Goal: Task Accomplishment & Management: Use online tool/utility

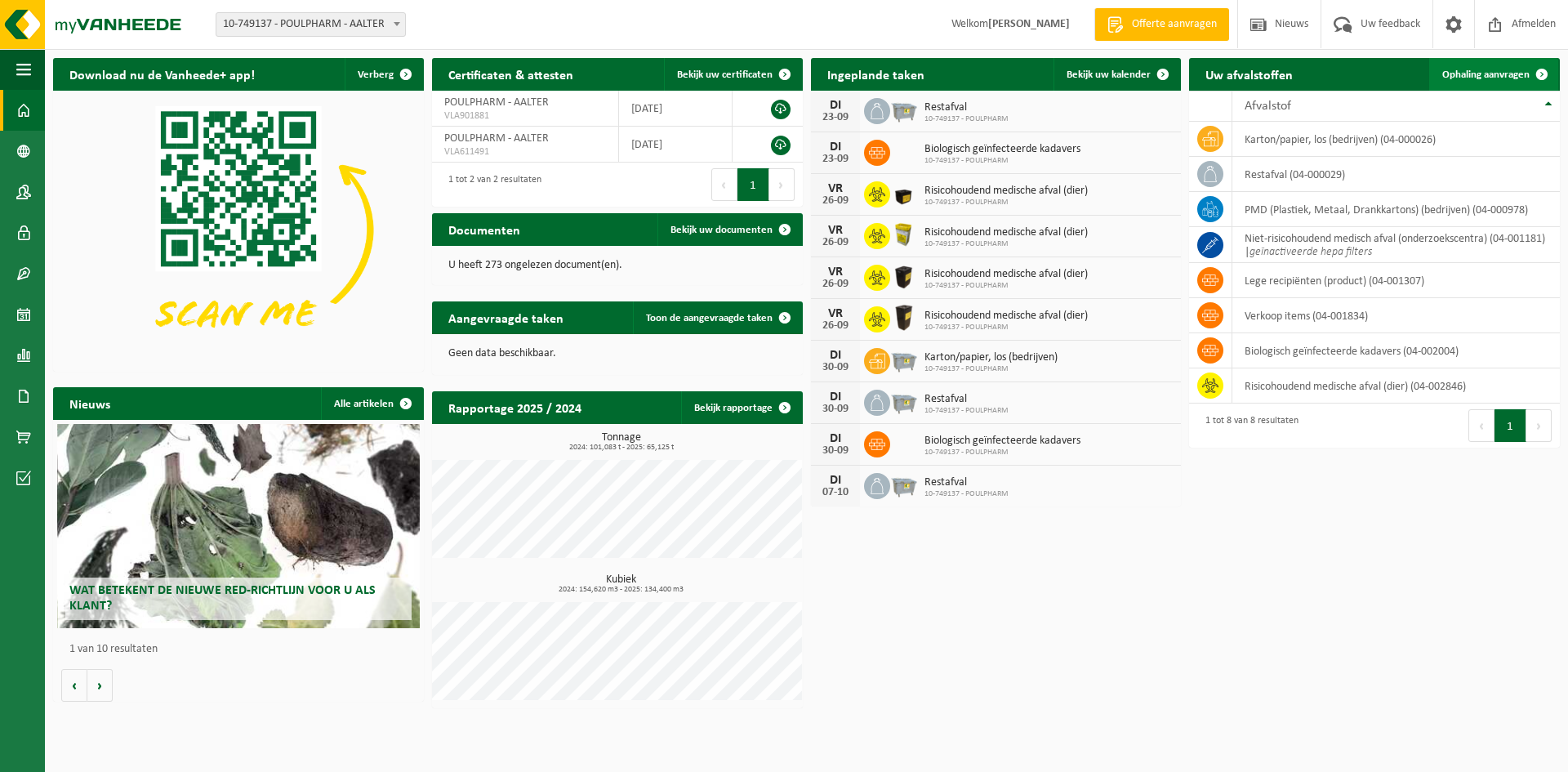
click at [1519, 84] on link "Ophaling aanvragen" at bounding box center [1494, 74] width 129 height 33
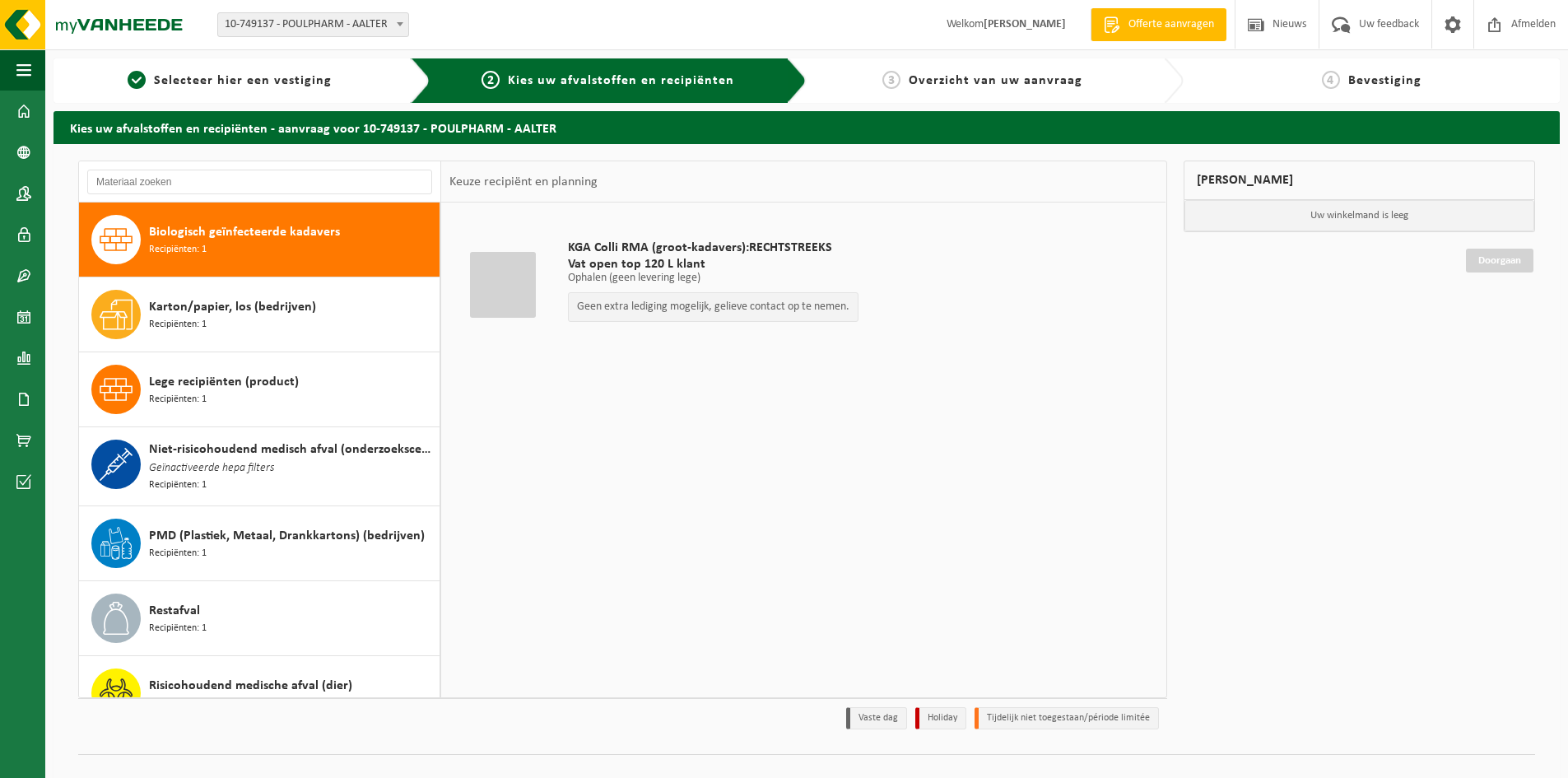
click at [276, 230] on span "Biologisch geïnfecteerde kadavers" at bounding box center [244, 232] width 191 height 19
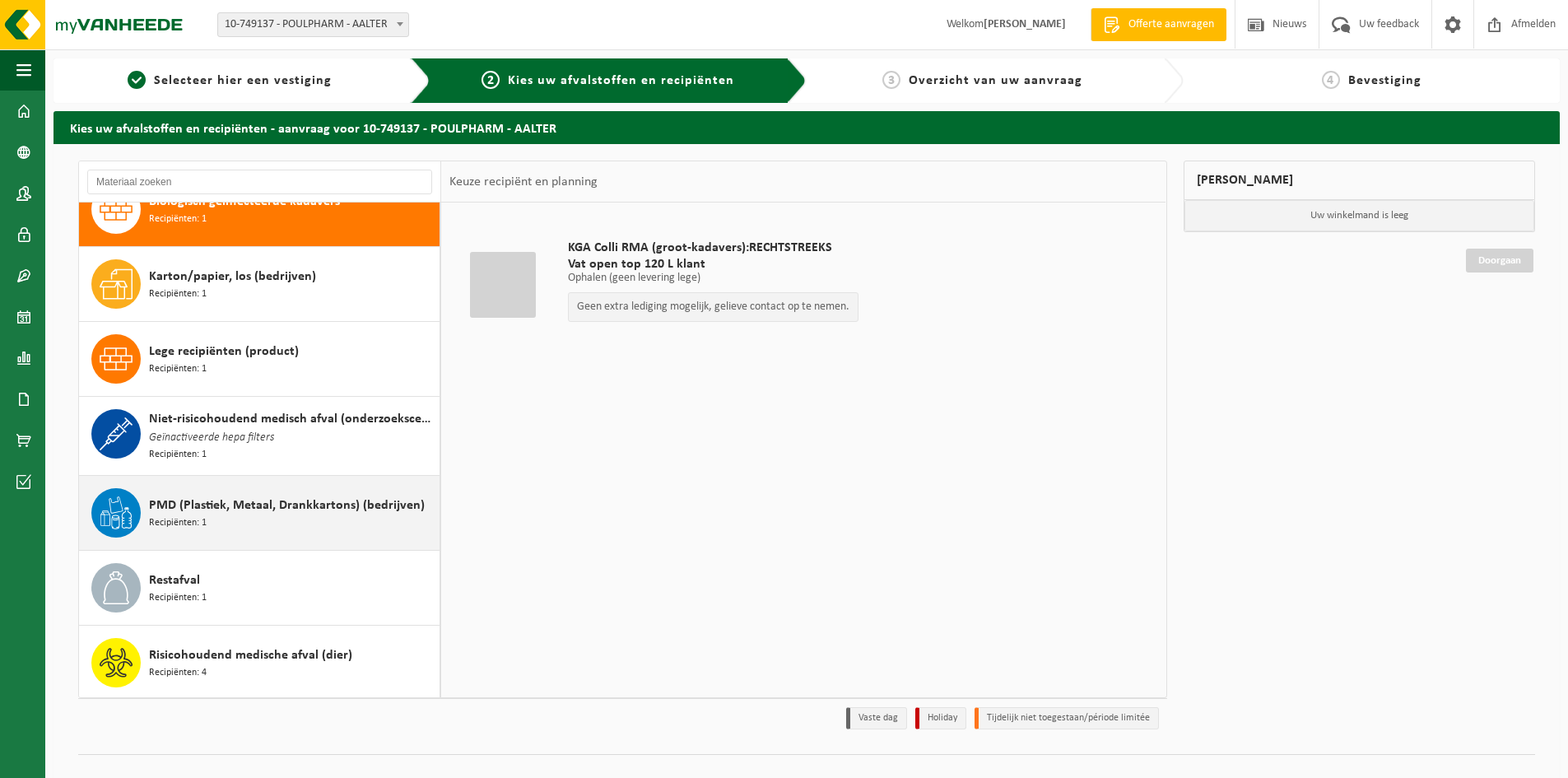
scroll to position [26, 0]
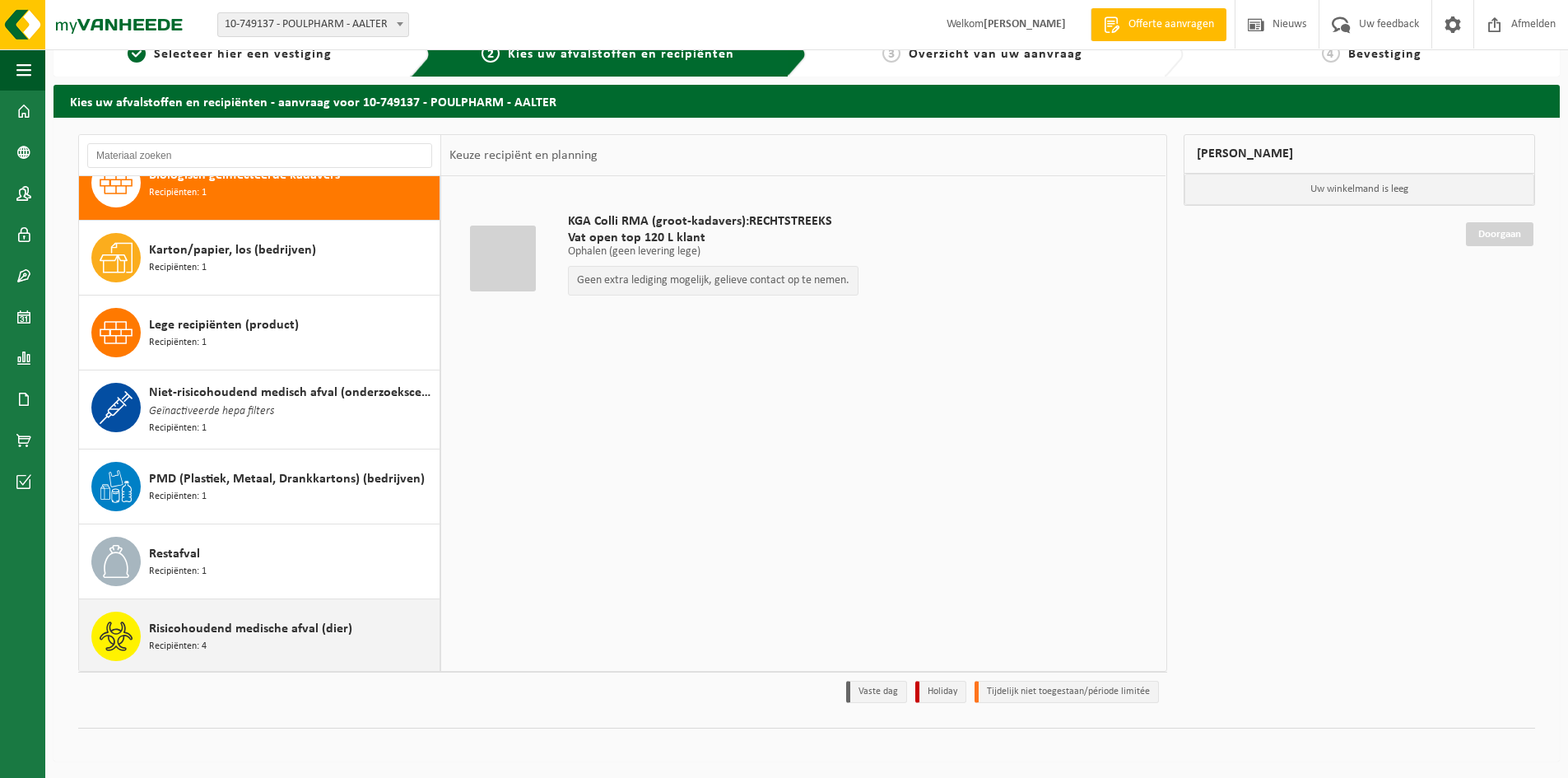
click at [182, 639] on span "Recipiënten: 4" at bounding box center [178, 647] width 57 height 16
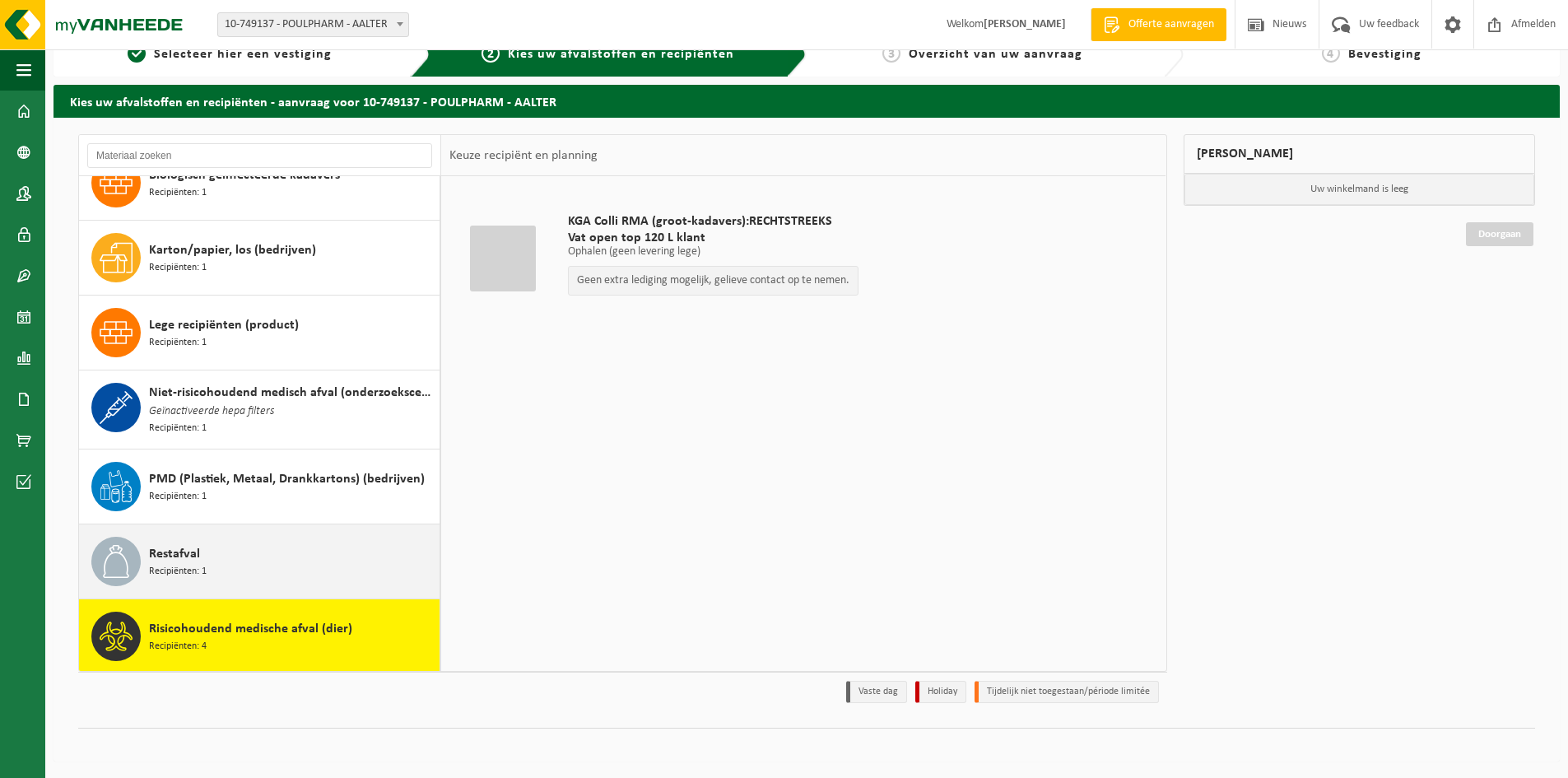
click at [255, 561] on div "Restafval Recipiënten: 1" at bounding box center [293, 561] width 287 height 50
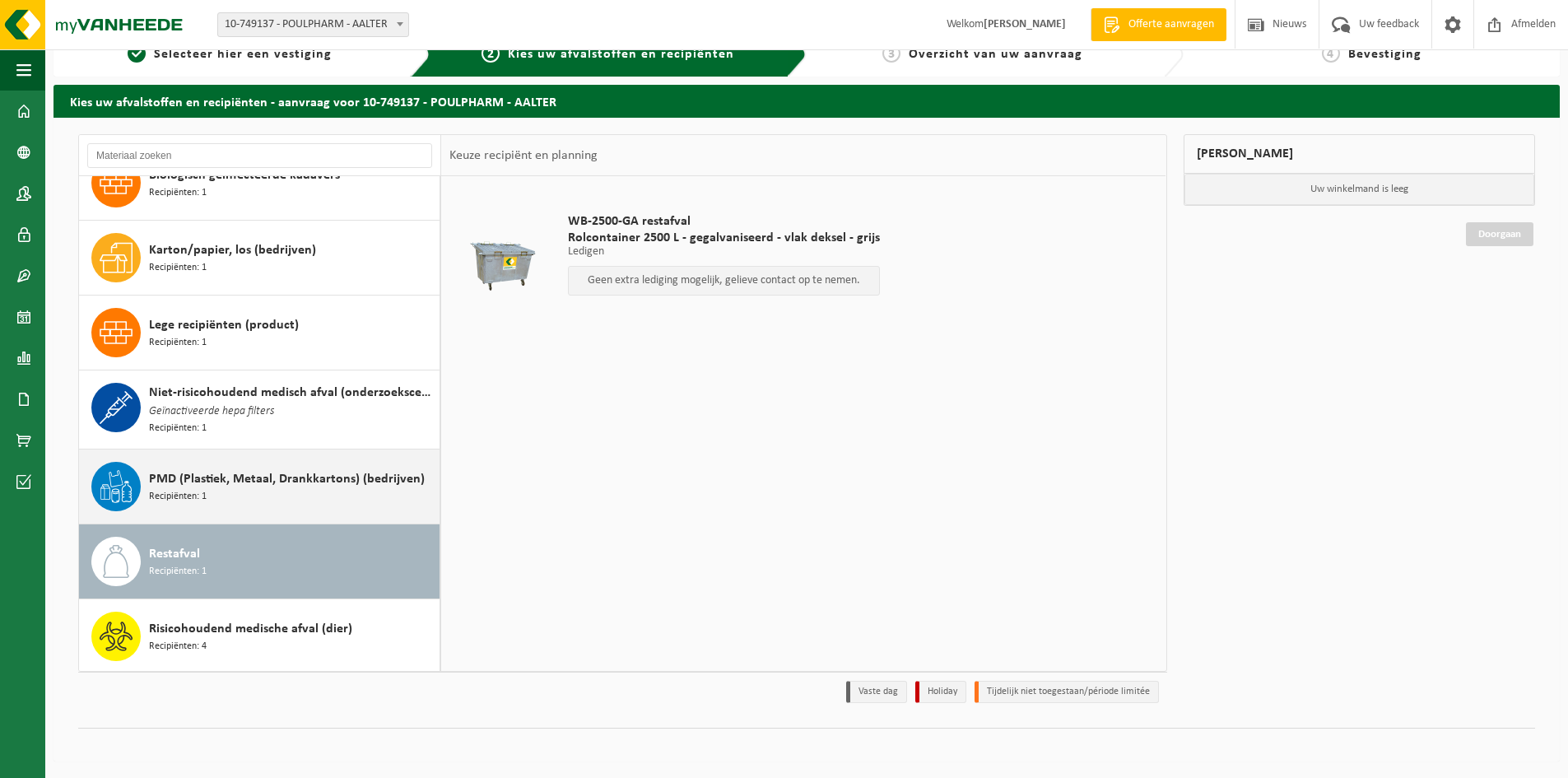
click at [276, 486] on span "PMD (Plastiek, Metaal, Drankkartons) (bedrijven)" at bounding box center [287, 479] width 276 height 19
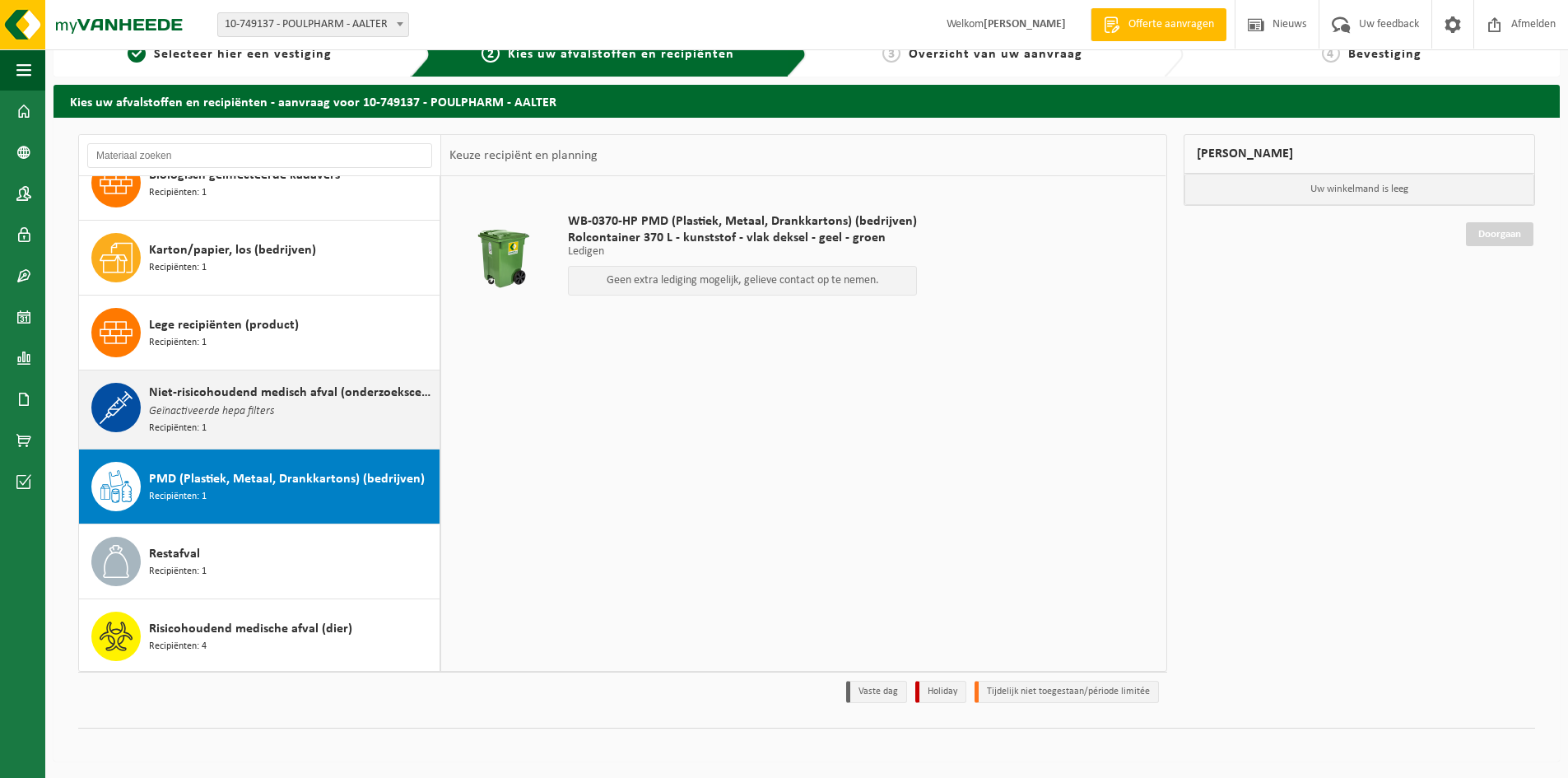
click at [295, 406] on div "Niet-risicohoudend medisch afval (onderzoekscentra) Geïnactiveerde hepa filters…" at bounding box center [293, 409] width 287 height 53
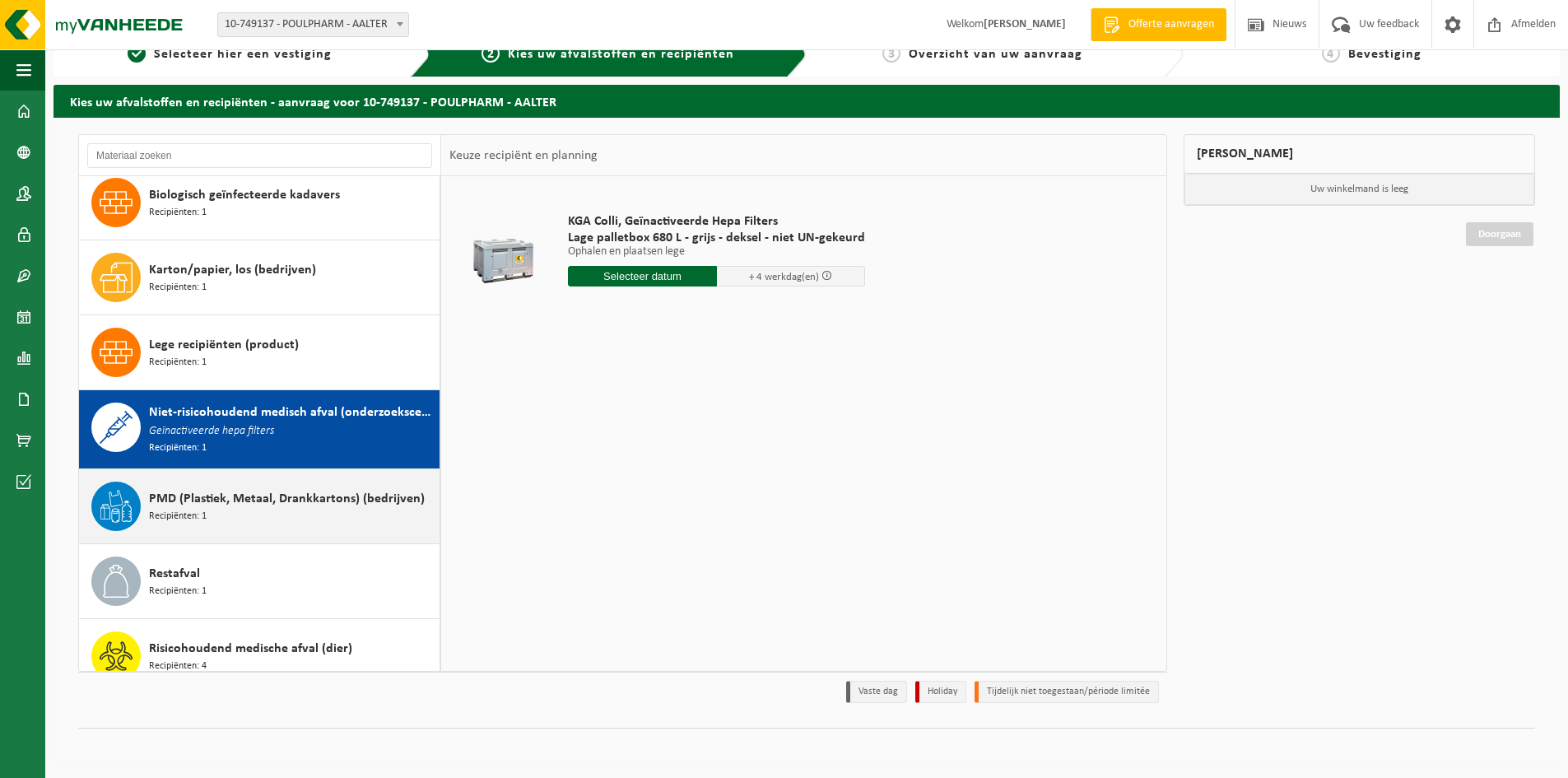
scroll to position [0, 0]
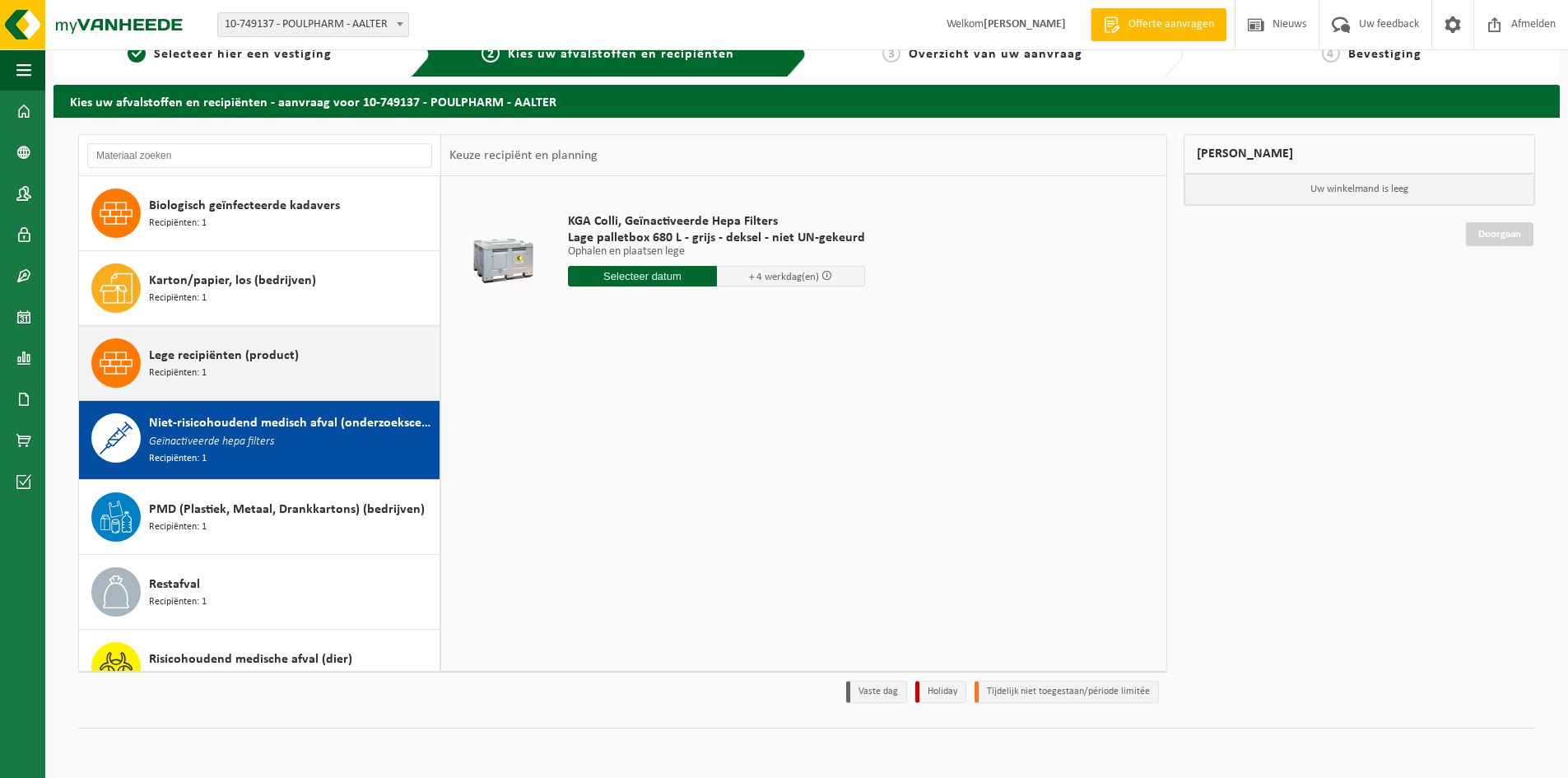
click at [243, 371] on div "Lege recipiënten (product) Recipiënten: 1" at bounding box center [293, 362] width 287 height 50
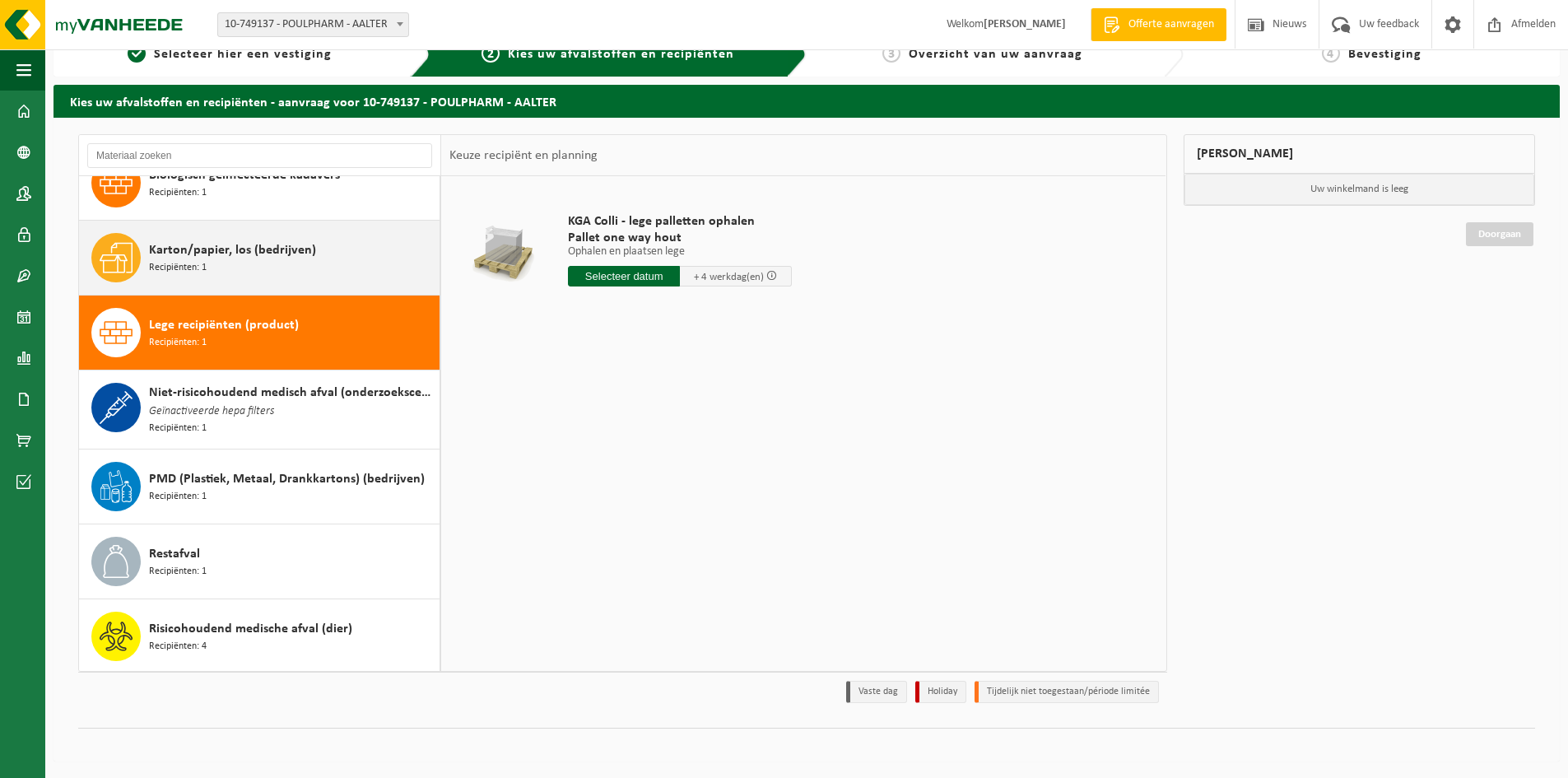
click at [246, 266] on div "Karton/papier, los (bedrijven) Recipiënten: 1" at bounding box center [293, 257] width 287 height 50
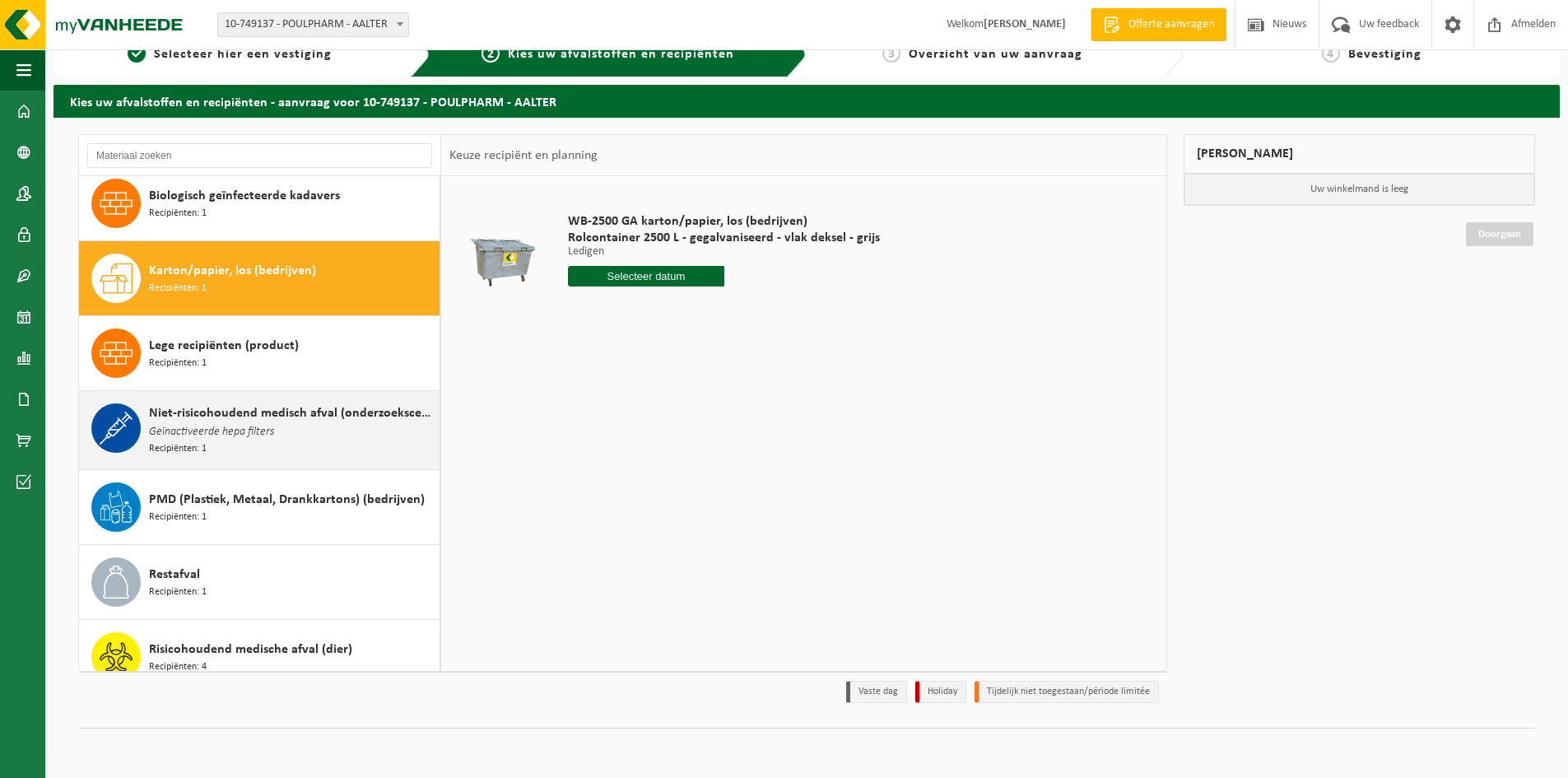
scroll to position [0, 0]
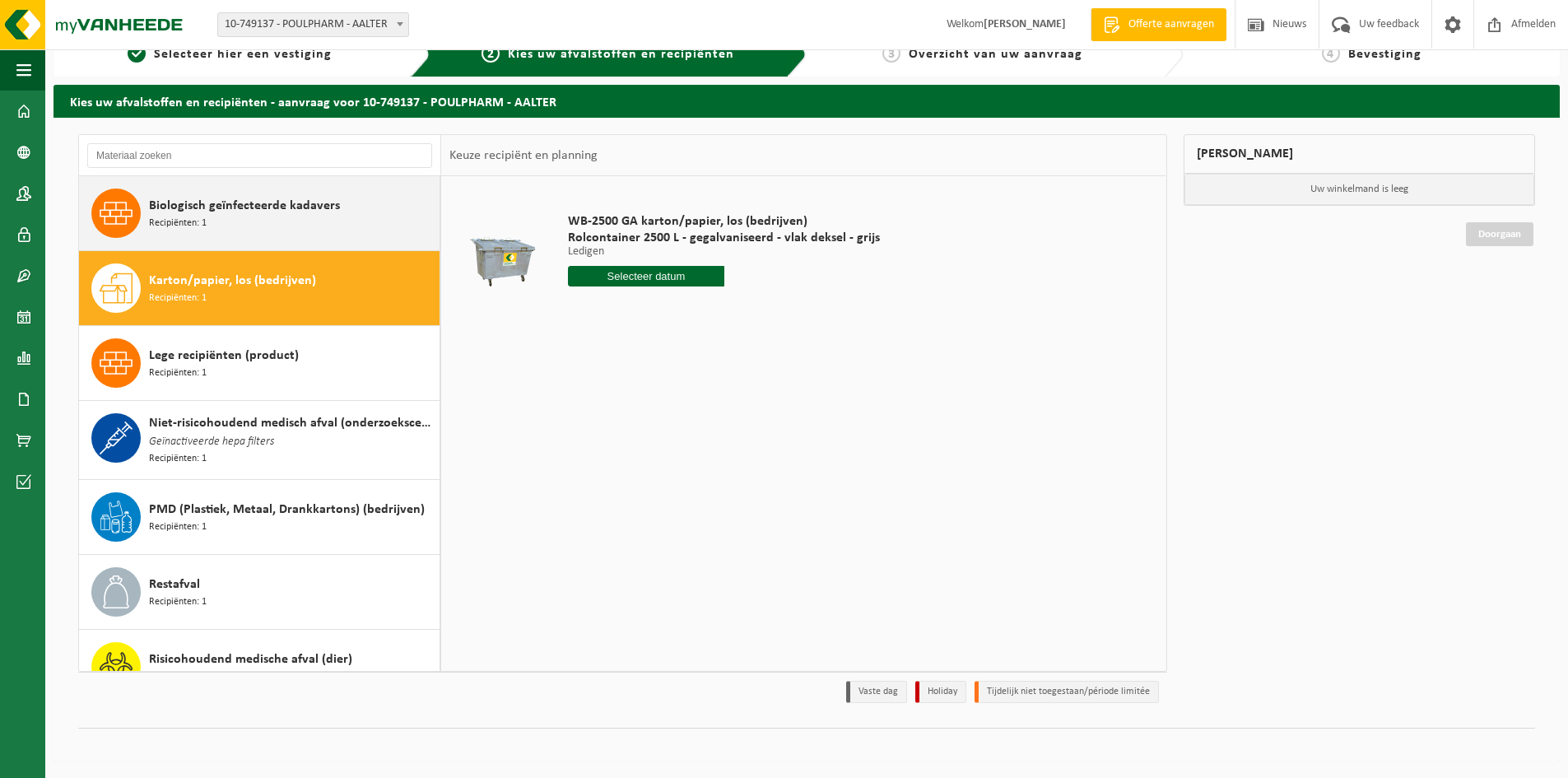
click at [231, 202] on span "Biologisch geïnfecteerde kadavers" at bounding box center [244, 205] width 191 height 19
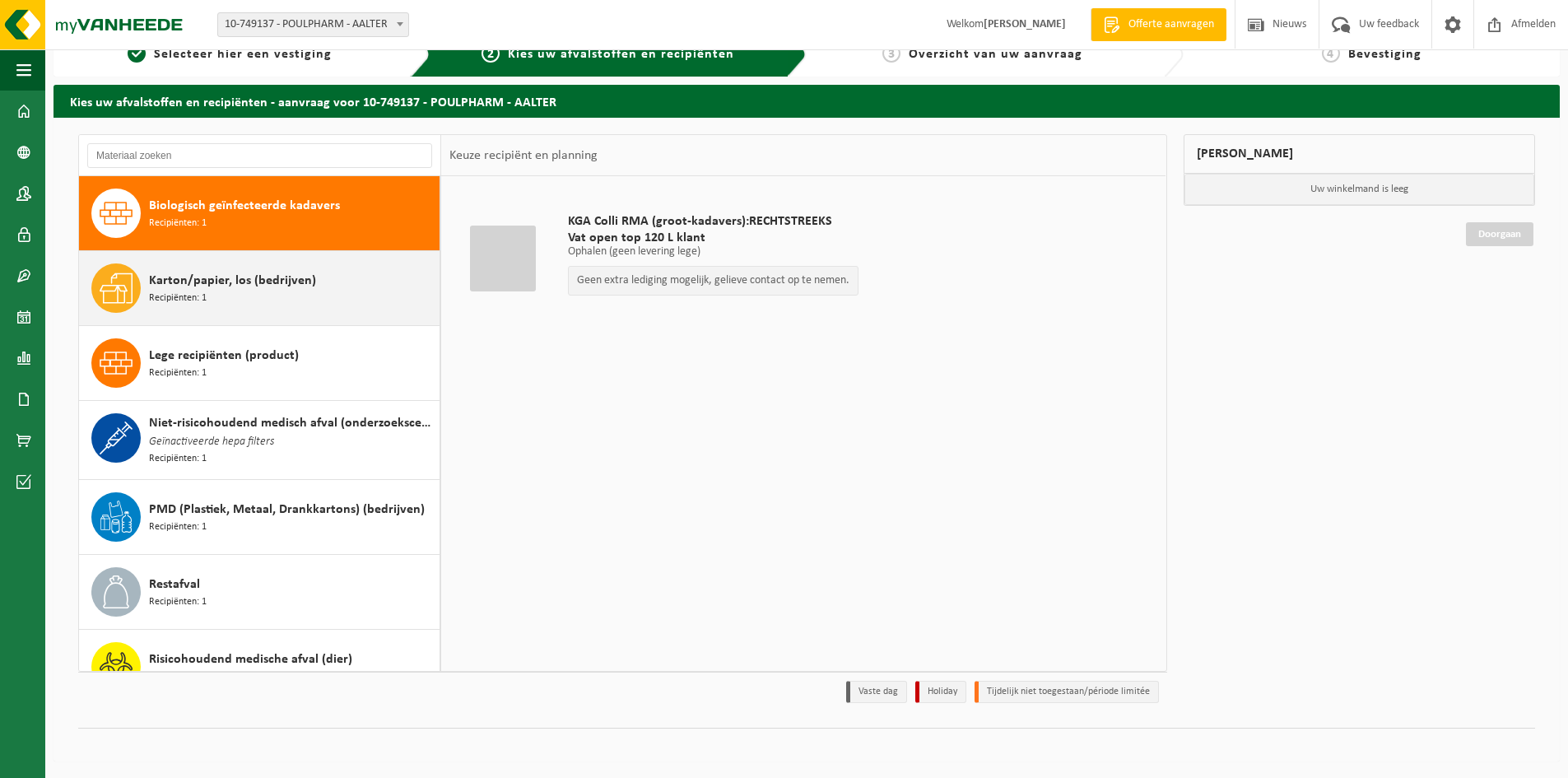
click at [193, 295] on span "Recipiënten: 1" at bounding box center [178, 298] width 57 height 16
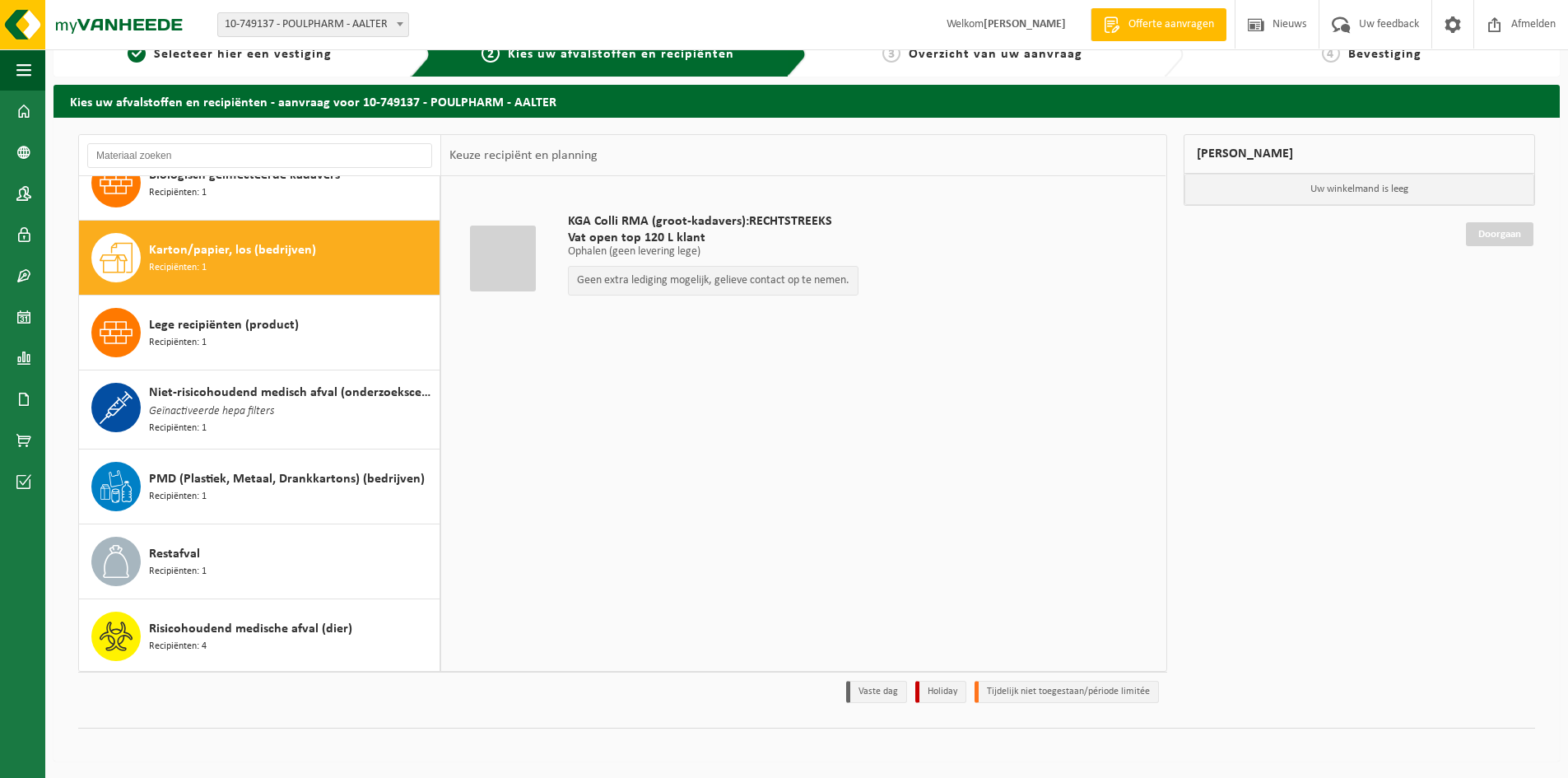
scroll to position [30, 0]
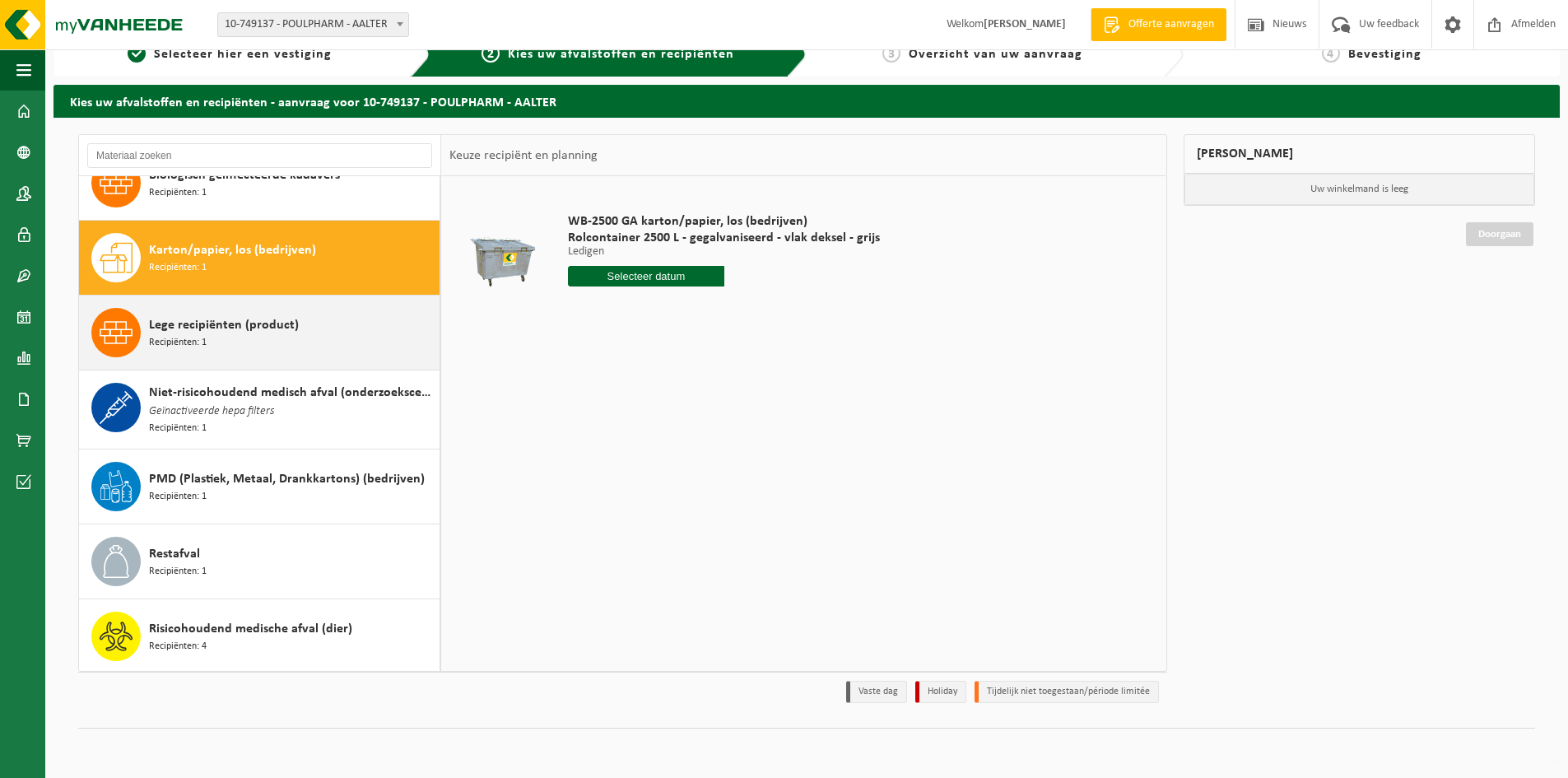
click at [184, 346] on span "Recipiënten: 1" at bounding box center [178, 342] width 57 height 16
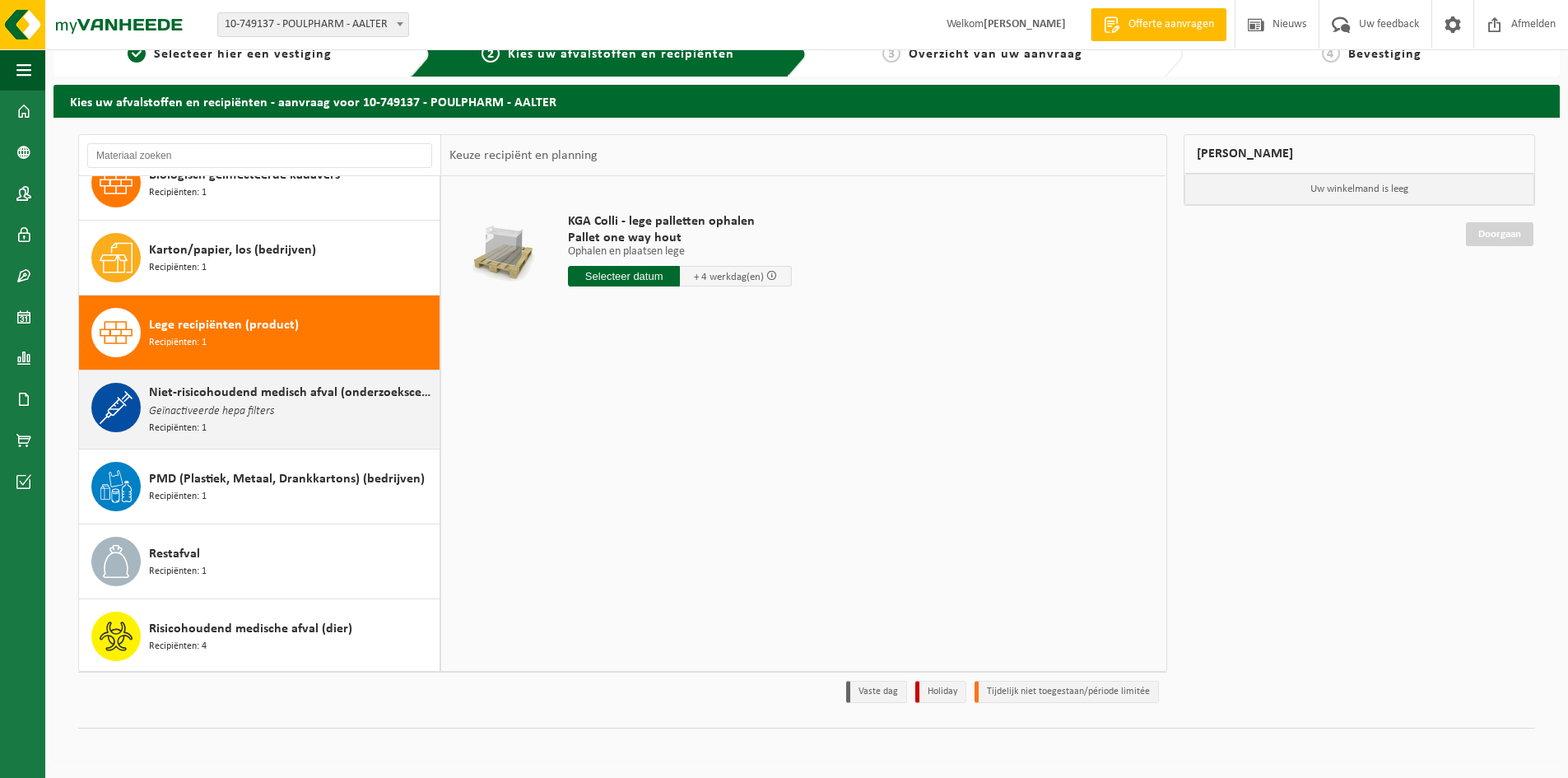
click at [189, 400] on span "Niet-risicohoudend medisch afval (onderzoekscentra)" at bounding box center [293, 392] width 287 height 19
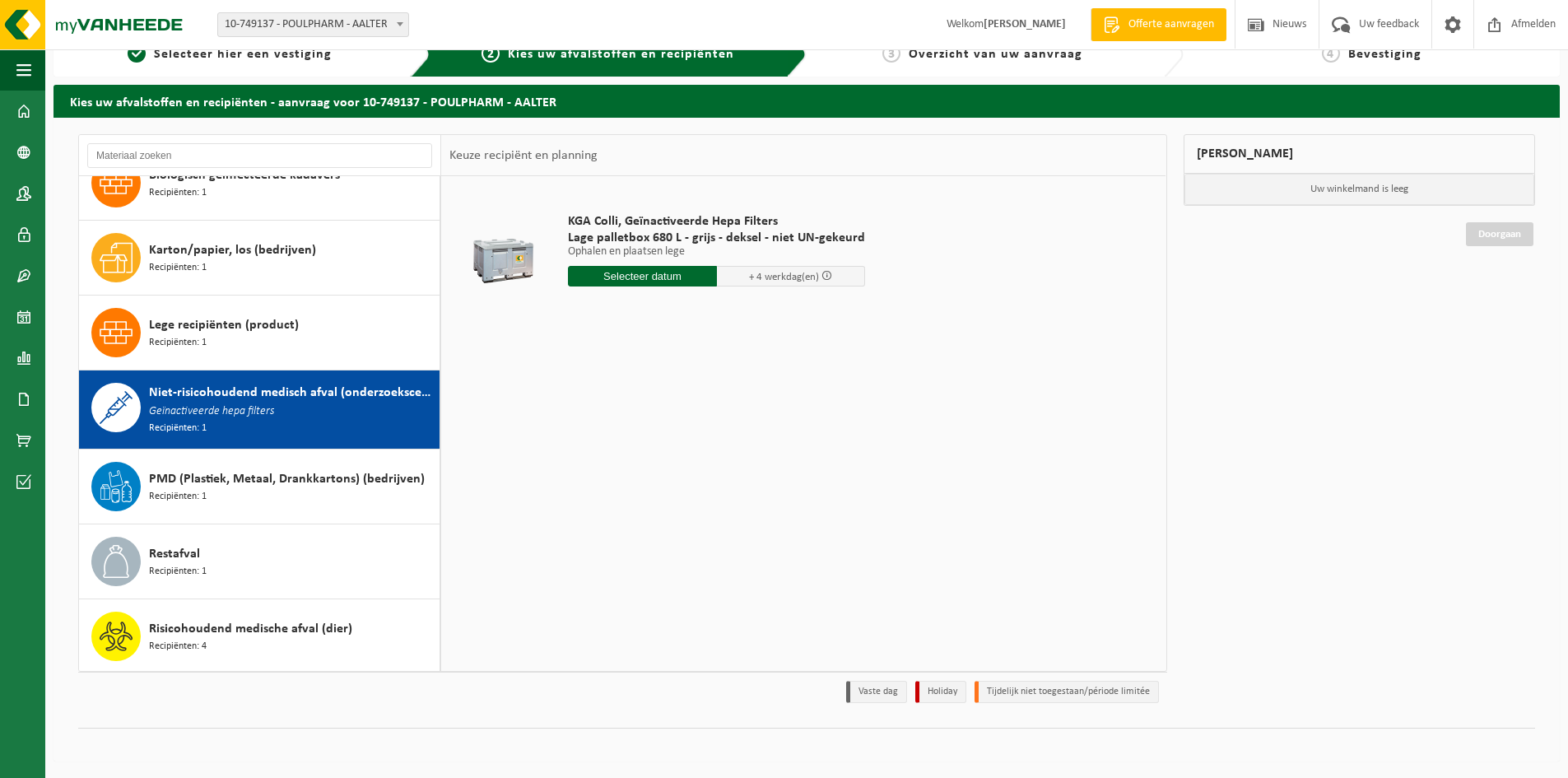
click at [630, 276] on input "text" at bounding box center [642, 276] width 149 height 20
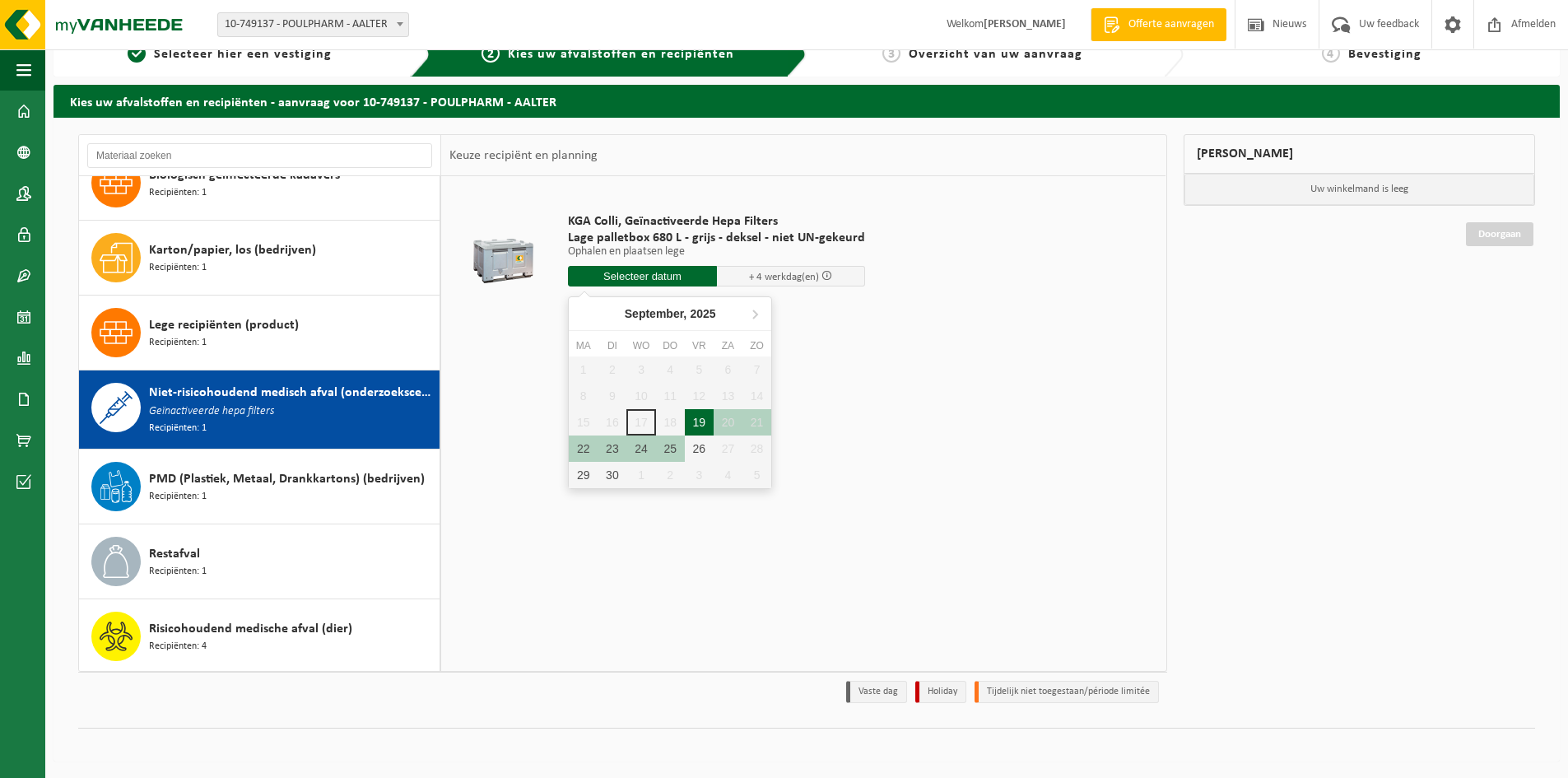
click at [703, 422] on div "19" at bounding box center [699, 421] width 29 height 26
type input "Van 2025-09-19"
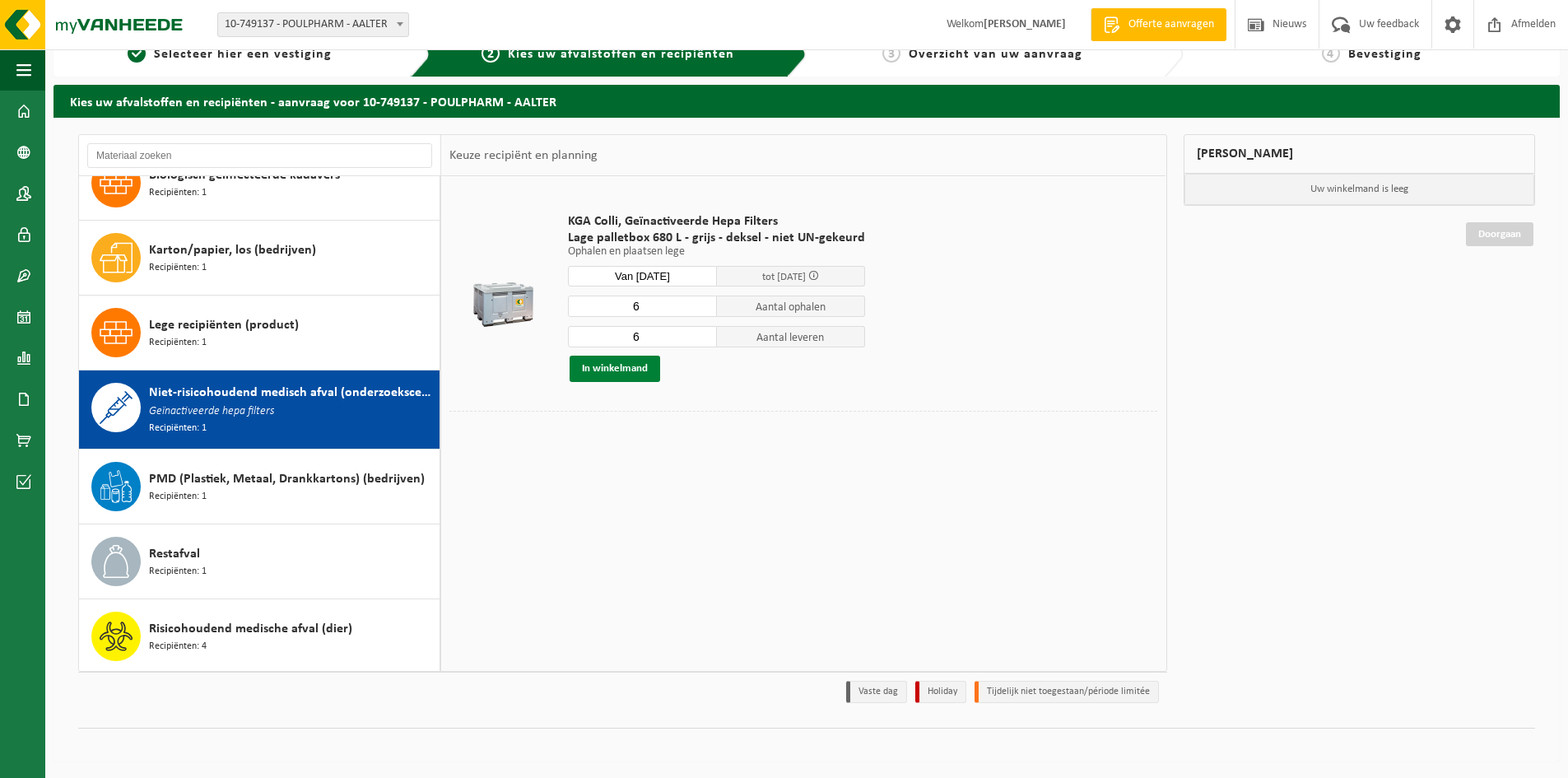
click at [615, 373] on button "In winkelmand" at bounding box center [615, 368] width 90 height 26
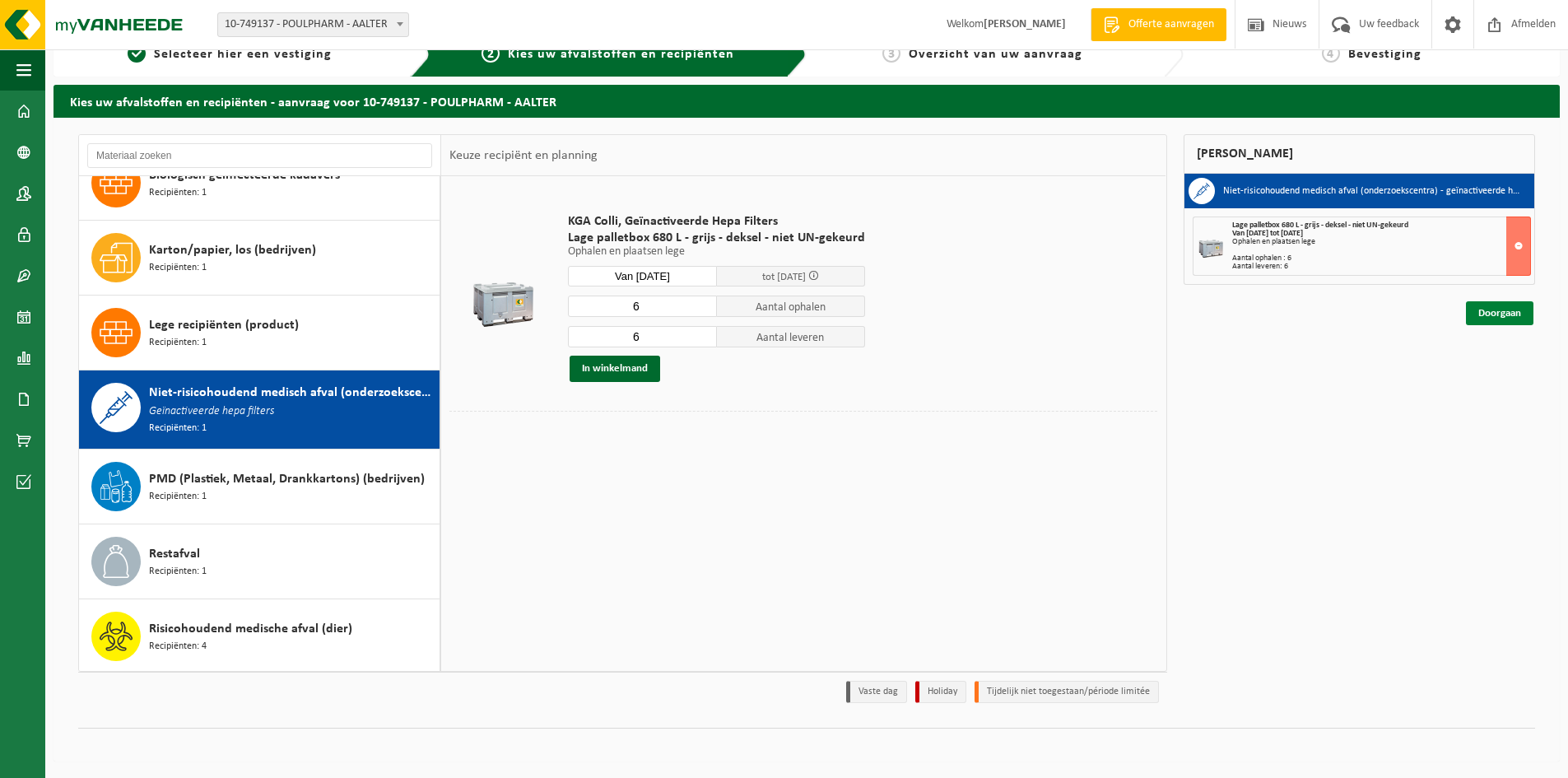
click at [1473, 319] on link "Doorgaan" at bounding box center [1500, 313] width 67 height 24
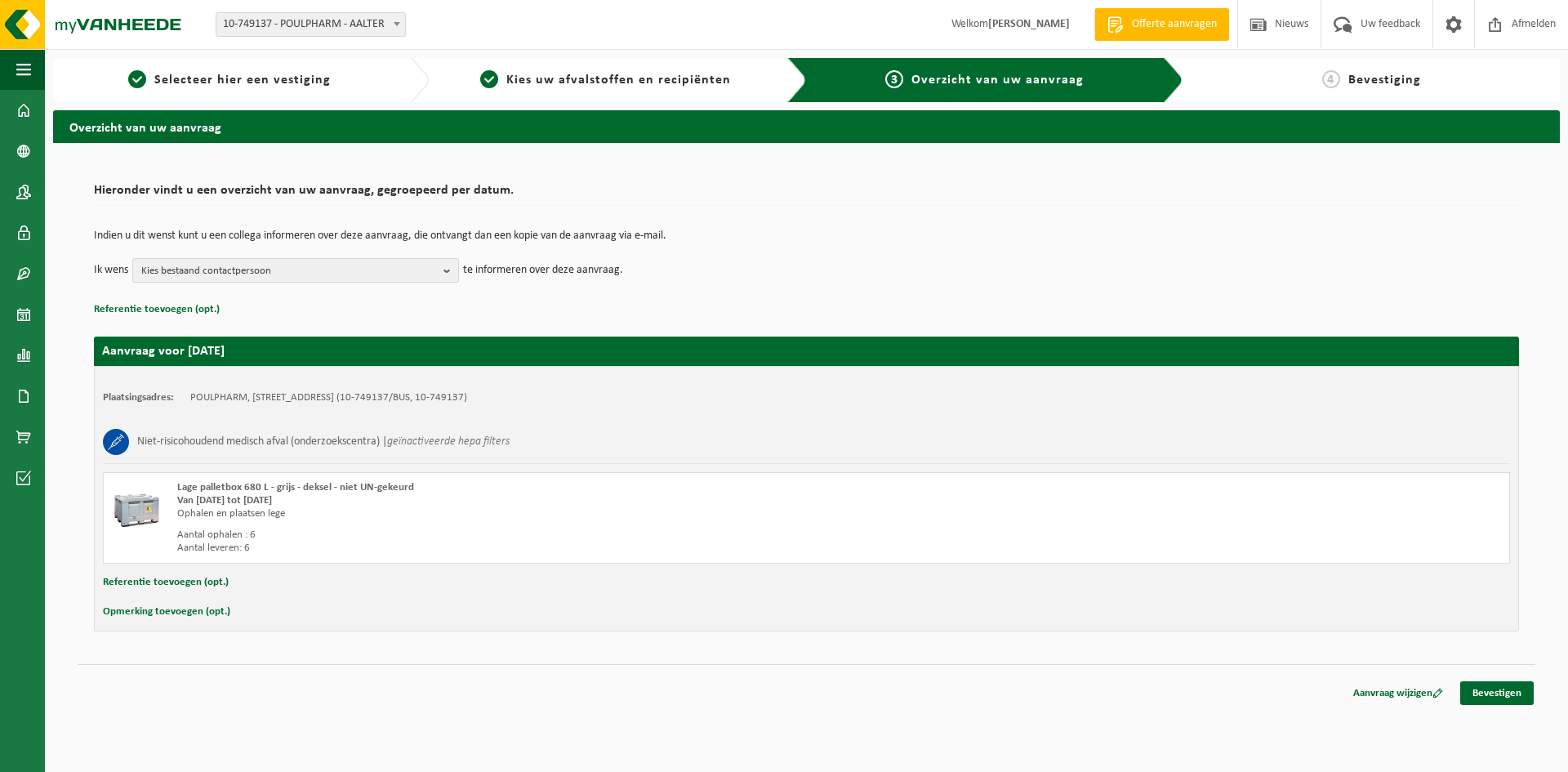
click at [426, 269] on span "Kies bestaand contactpersoon" at bounding box center [289, 271] width 295 height 24
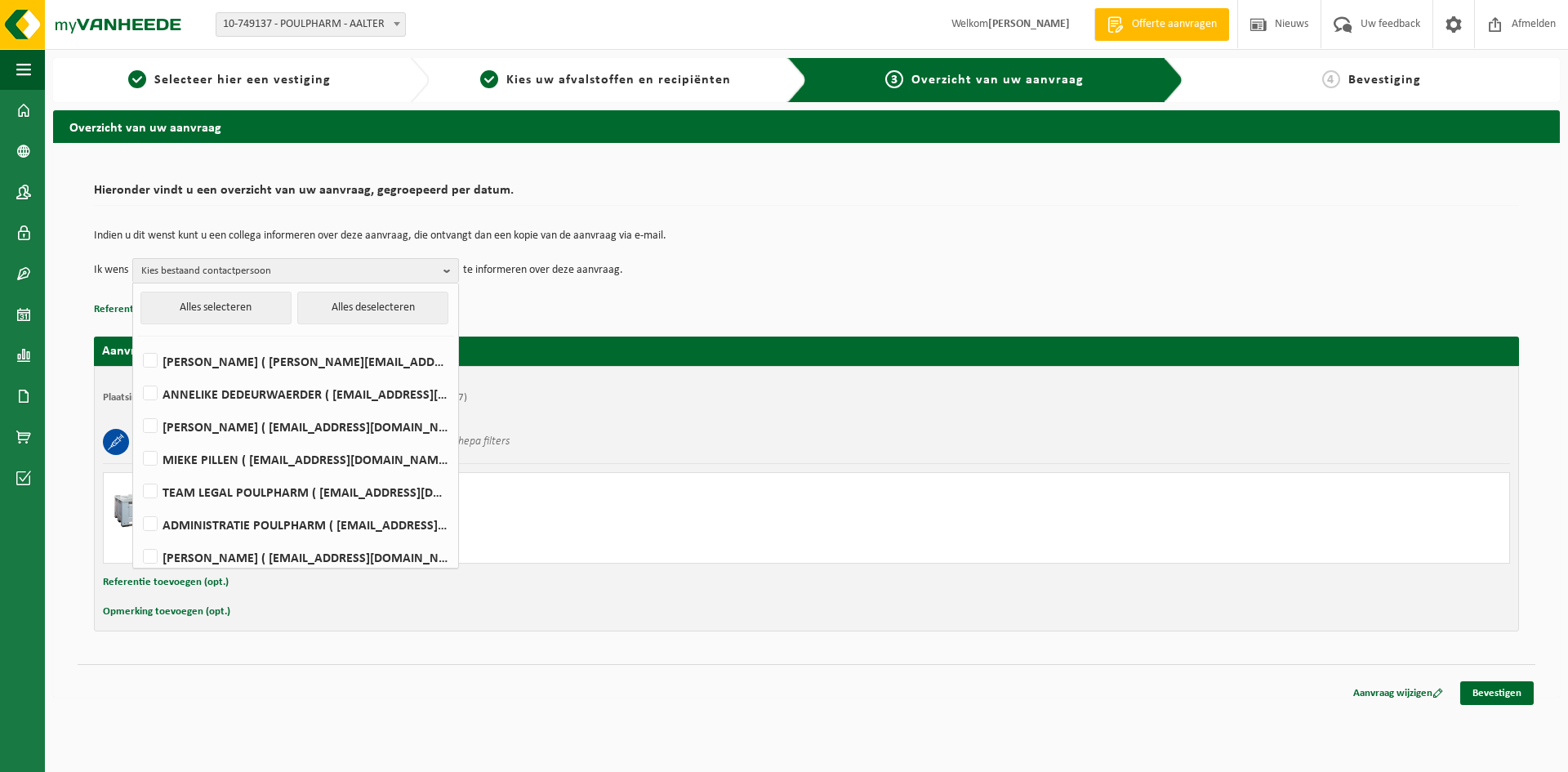
scroll to position [9, 0]
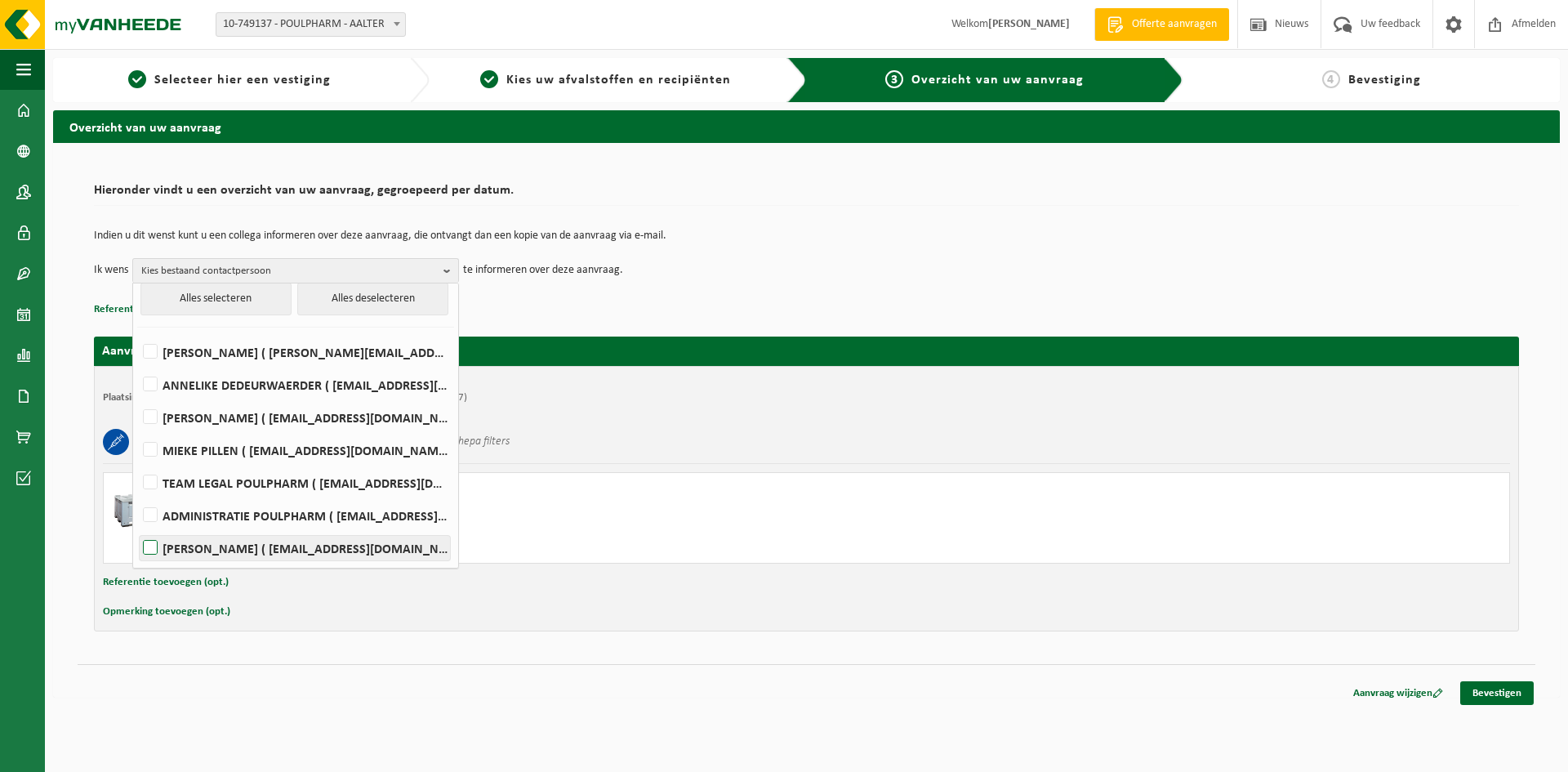
click at [198, 554] on label "Charlotte Vanoverberghe ( admin.cro@poulpharm.be )" at bounding box center [294, 547] width 310 height 24
click at [137, 528] on input "Charlotte Vanoverberghe ( admin.cro@poulpharm.be )" at bounding box center [136, 527] width 1 height 1
checkbox input "true"
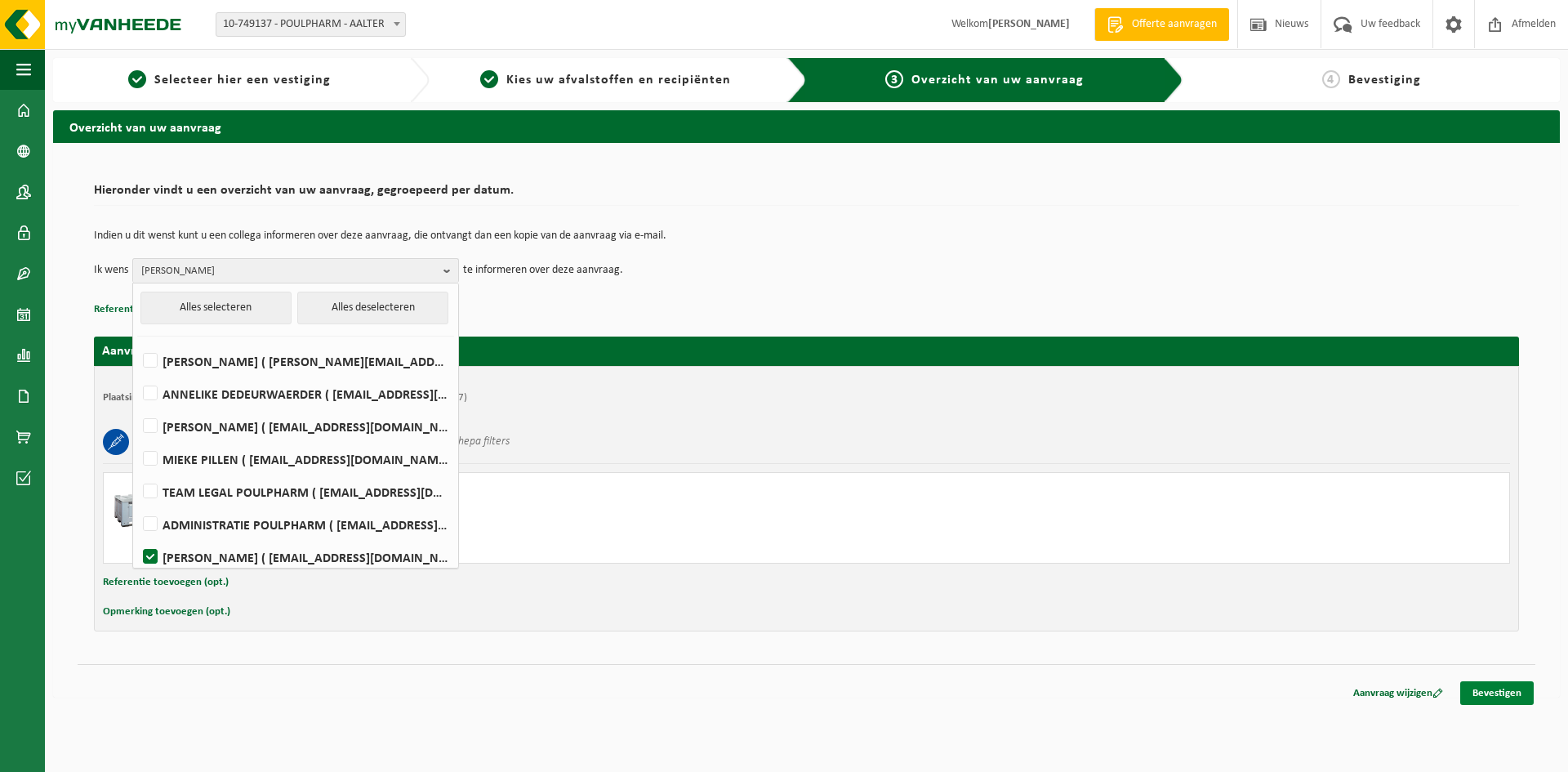
click at [1504, 698] on link "Bevestigen" at bounding box center [1497, 693] width 74 height 23
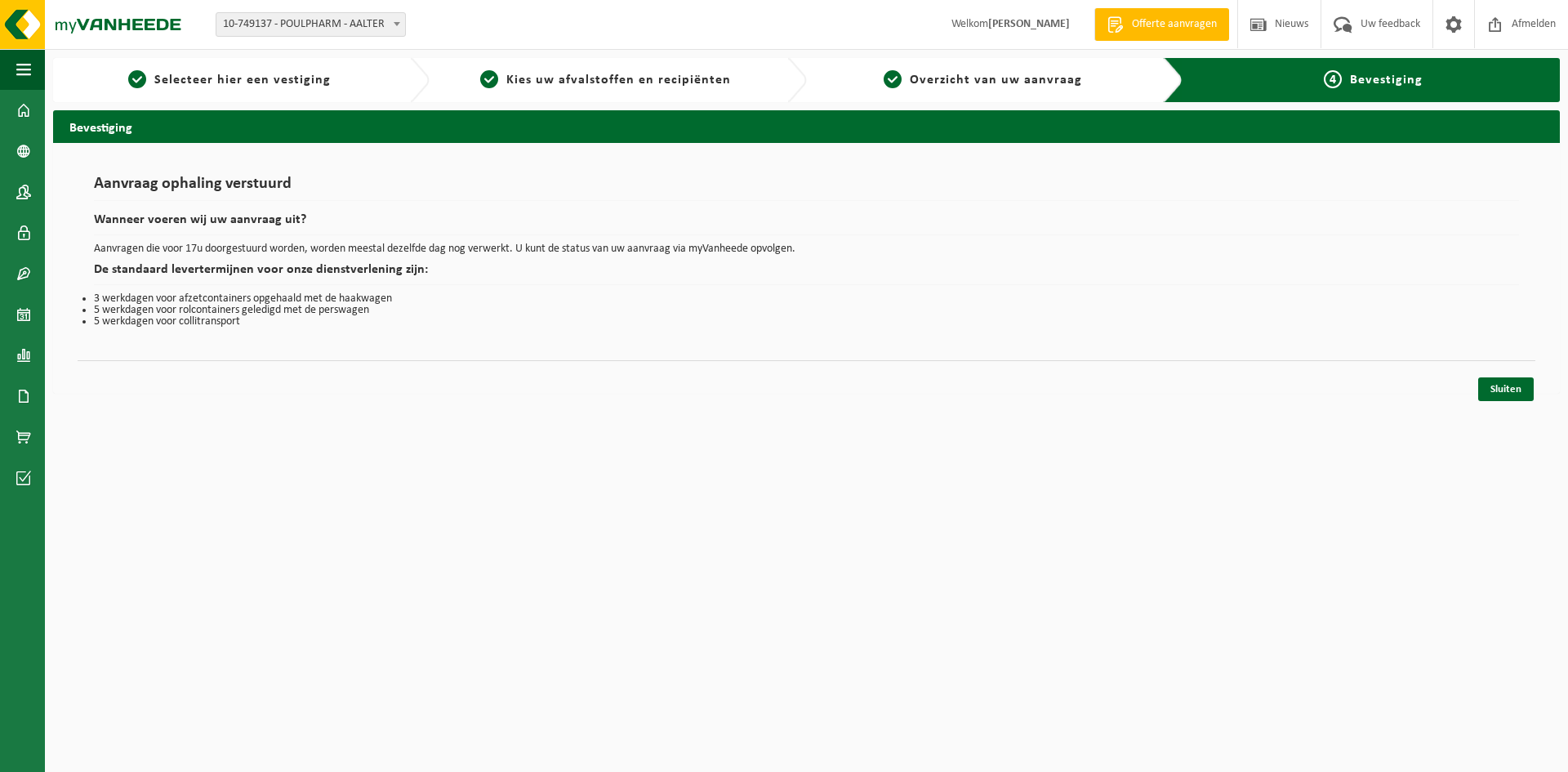
click at [1502, 404] on div "Navigatie Offerte aanvragen Nieuws Uw feedback Afmelden Dashboard Bedrijfsgegev…" at bounding box center [784, 205] width 1568 height 410
click at [1502, 391] on link "Sluiten" at bounding box center [1505, 389] width 55 height 23
